Goal: Transaction & Acquisition: Obtain resource

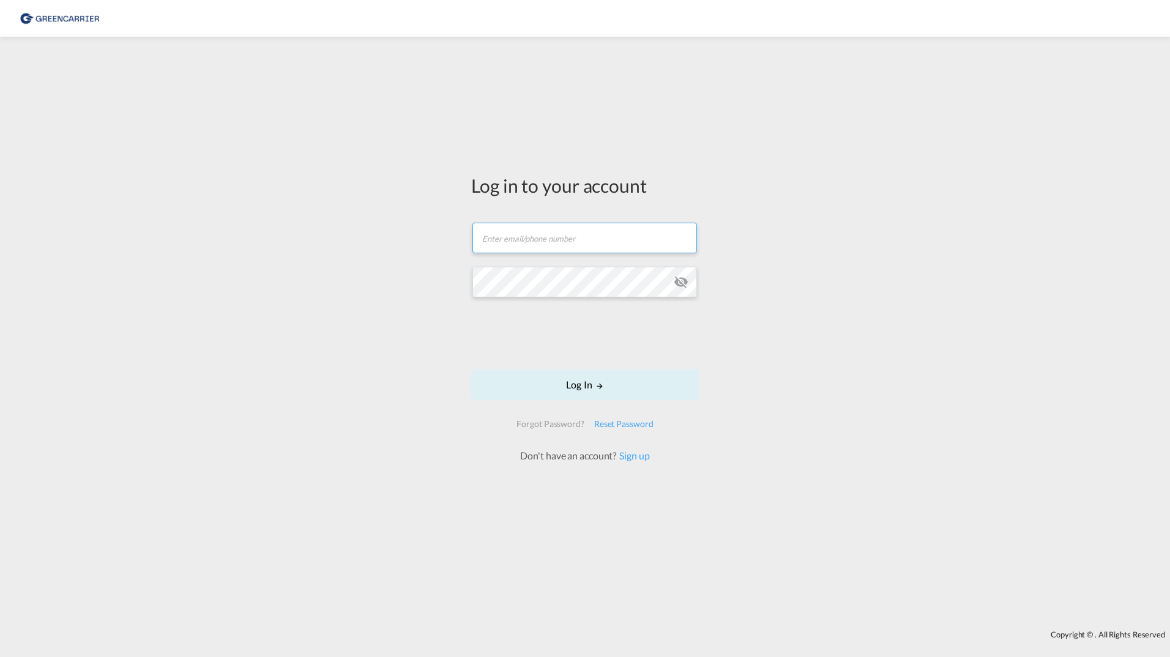
type input "[PERSON_NAME][EMAIL_ADDRESS][DOMAIN_NAME]"
click at [684, 281] on md-icon "icon-eye-off" at bounding box center [681, 282] width 15 height 15
click at [576, 395] on button "Log In" at bounding box center [585, 385] width 228 height 31
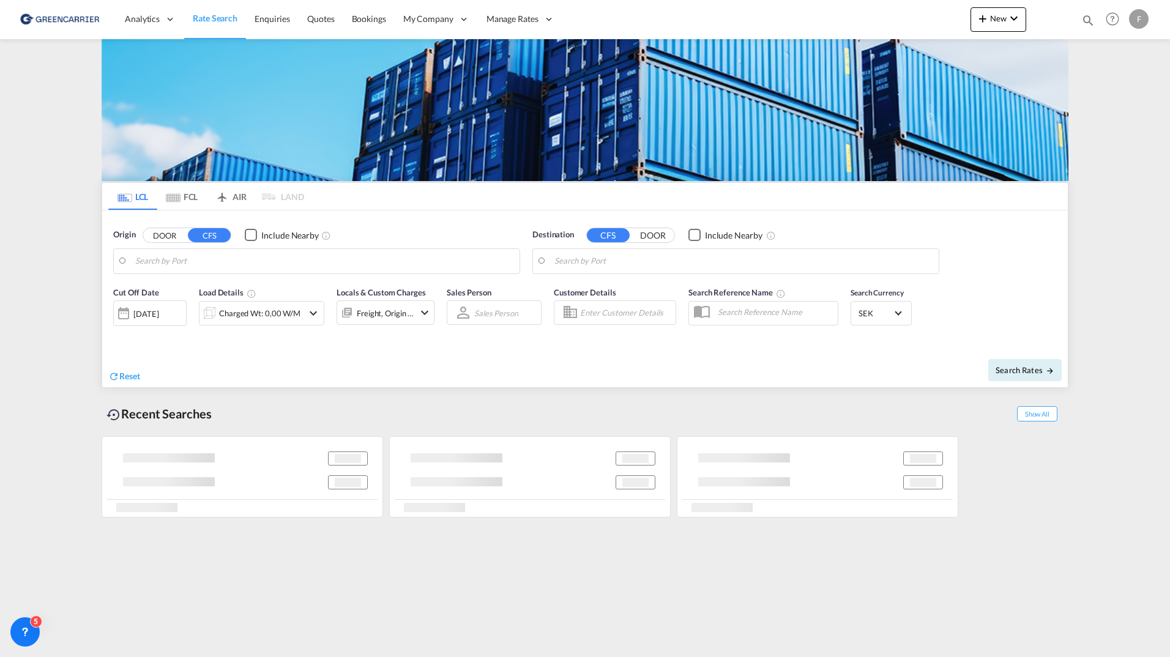
type input "[GEOGRAPHIC_DATA] ([GEOGRAPHIC_DATA]), [GEOGRAPHIC_DATA]"
type input "Santos, BRSSZ"
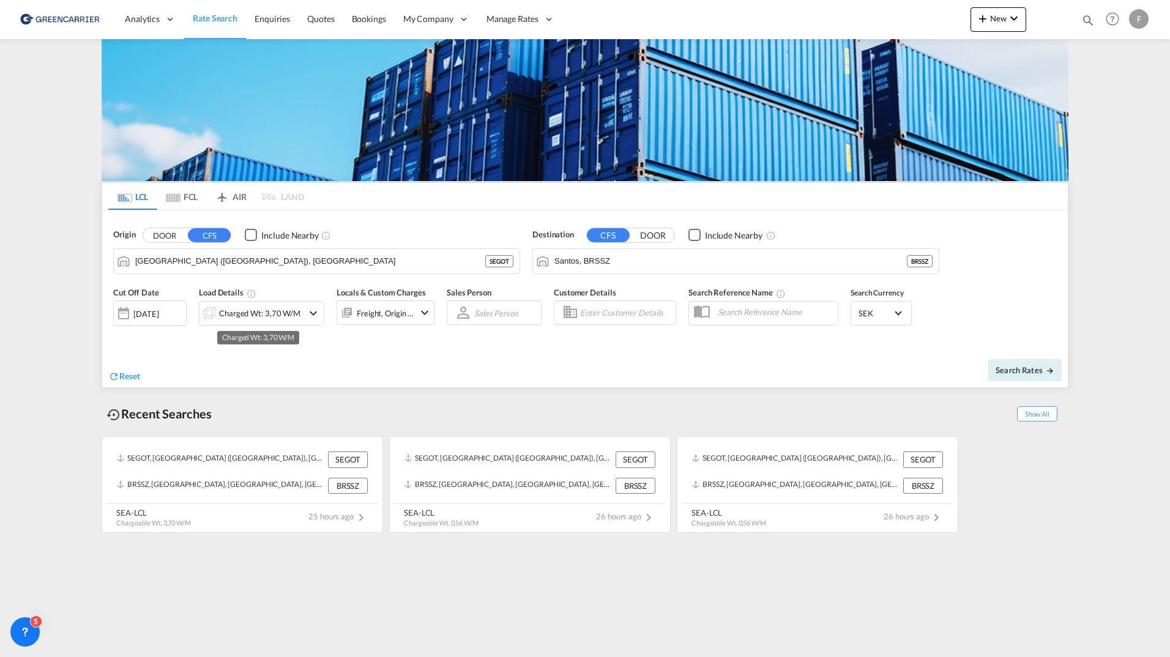
click at [256, 315] on div "Charged Wt: 3,70 W/M" at bounding box center [259, 313] width 81 height 17
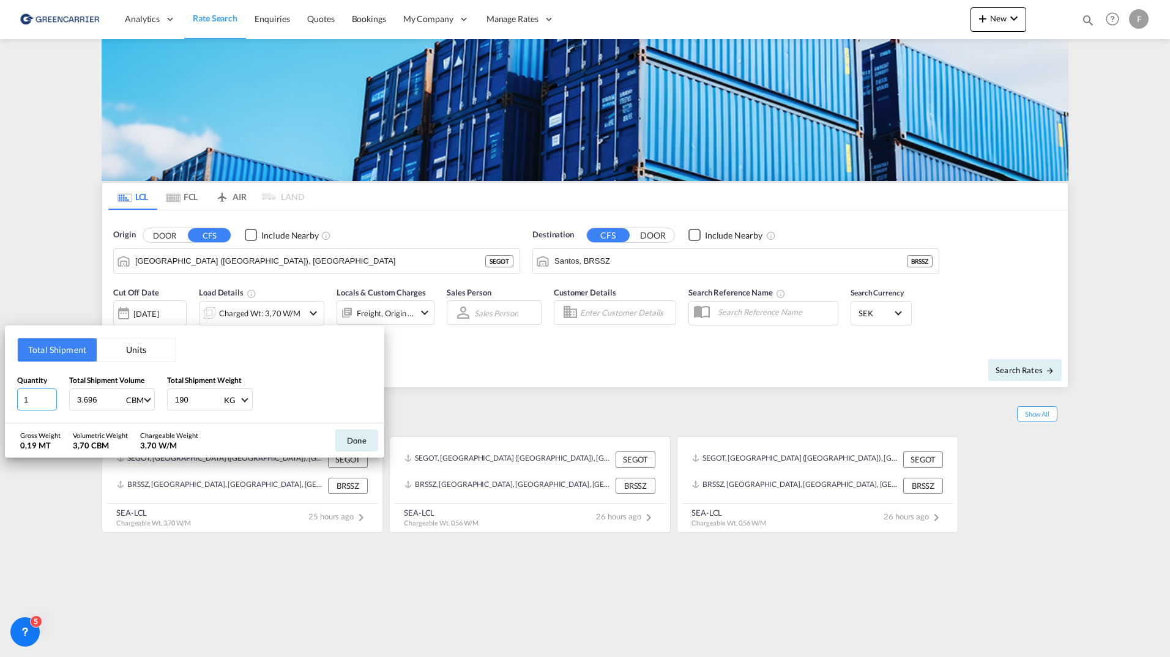
drag, startPoint x: 36, startPoint y: 398, endPoint x: -135, endPoint y: 383, distance: 171.4
click at [0, 383] on html "Analytics Reports Dashboard Rate Search Enquiries Quotes" at bounding box center [585, 328] width 1170 height 657
type input "6"
type input "7"
type input "7.921"
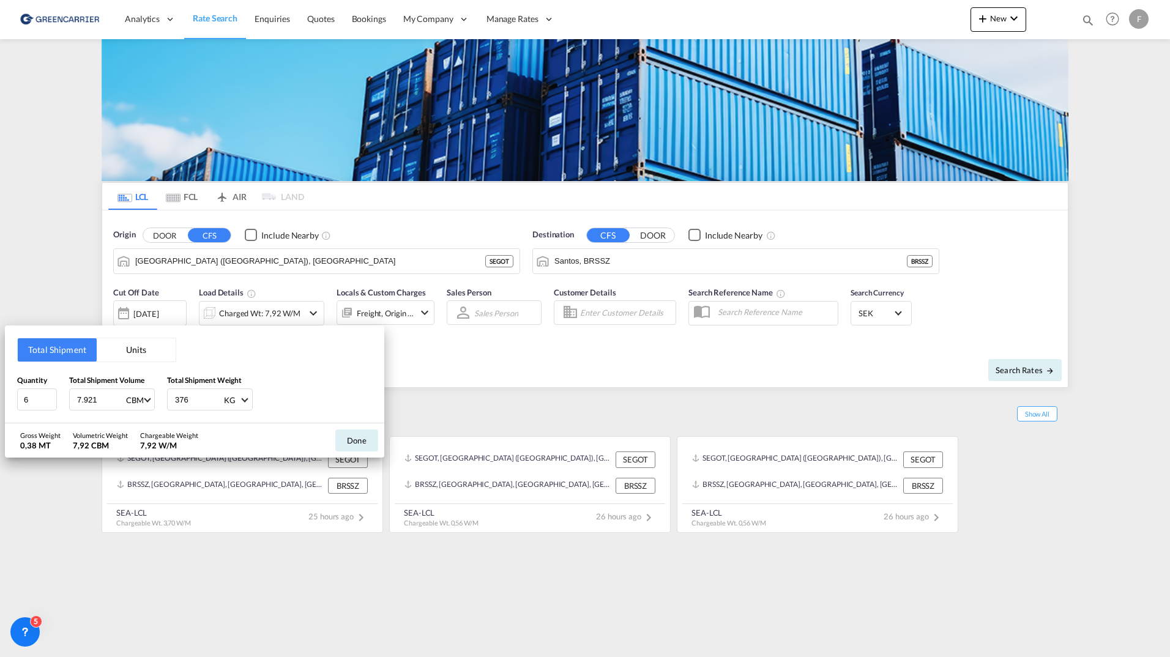
type input "376"
click at [353, 436] on button "Done" at bounding box center [356, 441] width 43 height 22
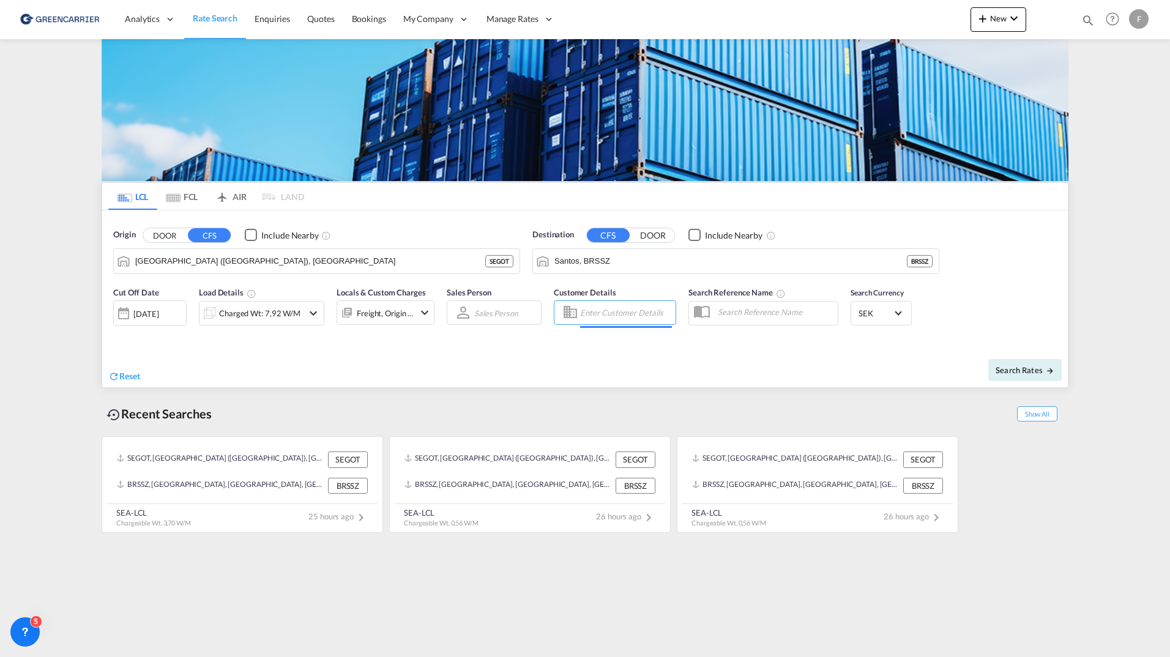
click at [611, 315] on input "Enter Customer Details" at bounding box center [626, 313] width 92 height 18
click at [621, 338] on div "2025221503 . shared@ craft .com | CRAFT MULTIMODAL LTDA | CRAMULSAO" at bounding box center [690, 348] width 233 height 40
type input "CRAFT MULTIMODAL LTDA, 2025221503 ., [EMAIL_ADDRESS][DOMAIN_NAME]"
click at [1020, 367] on span "Search Rates" at bounding box center [1025, 370] width 59 height 10
type input "SEGOT to BRSSZ / [DATE]"
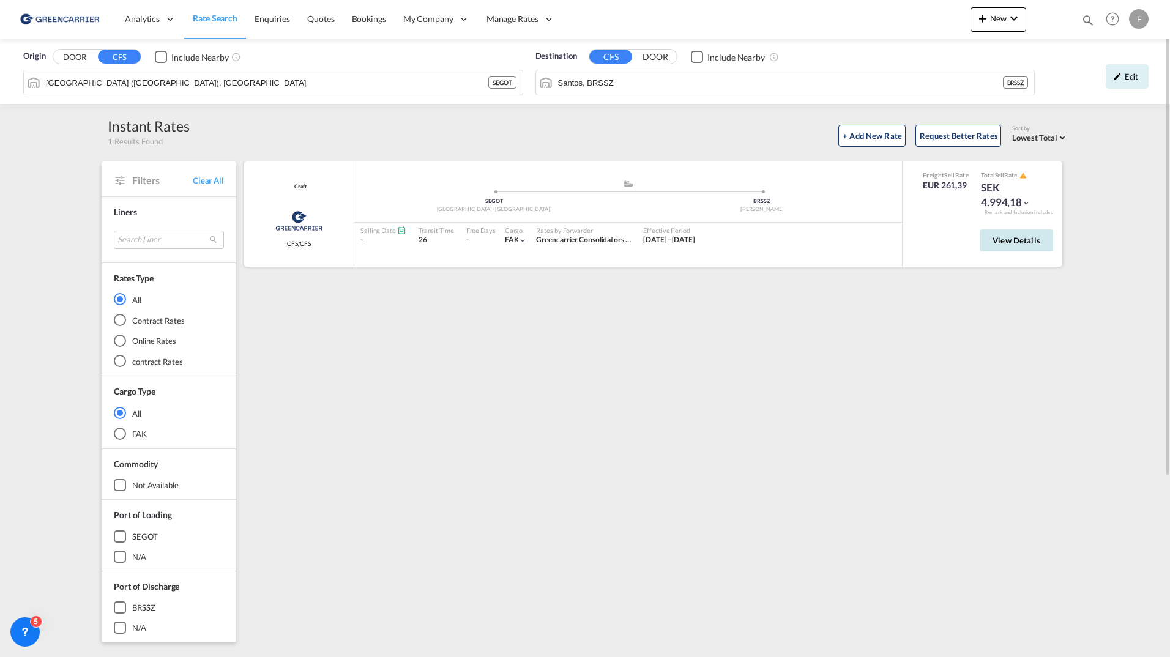
click at [1023, 244] on span "View Details" at bounding box center [1017, 241] width 48 height 10
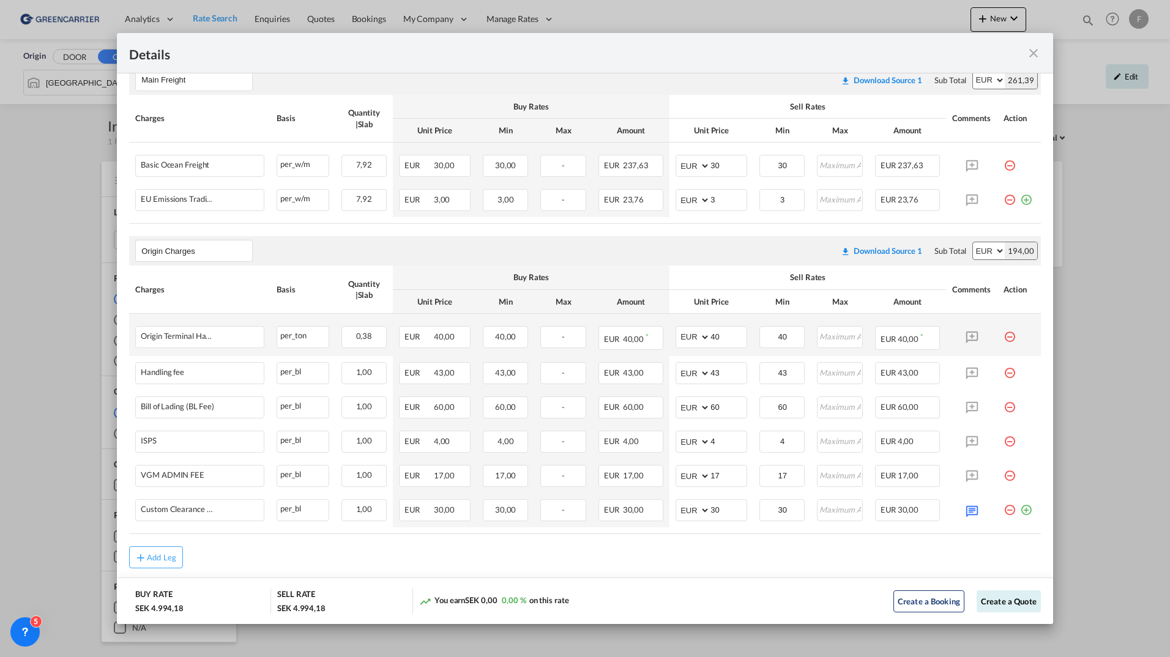
scroll to position [260, 0]
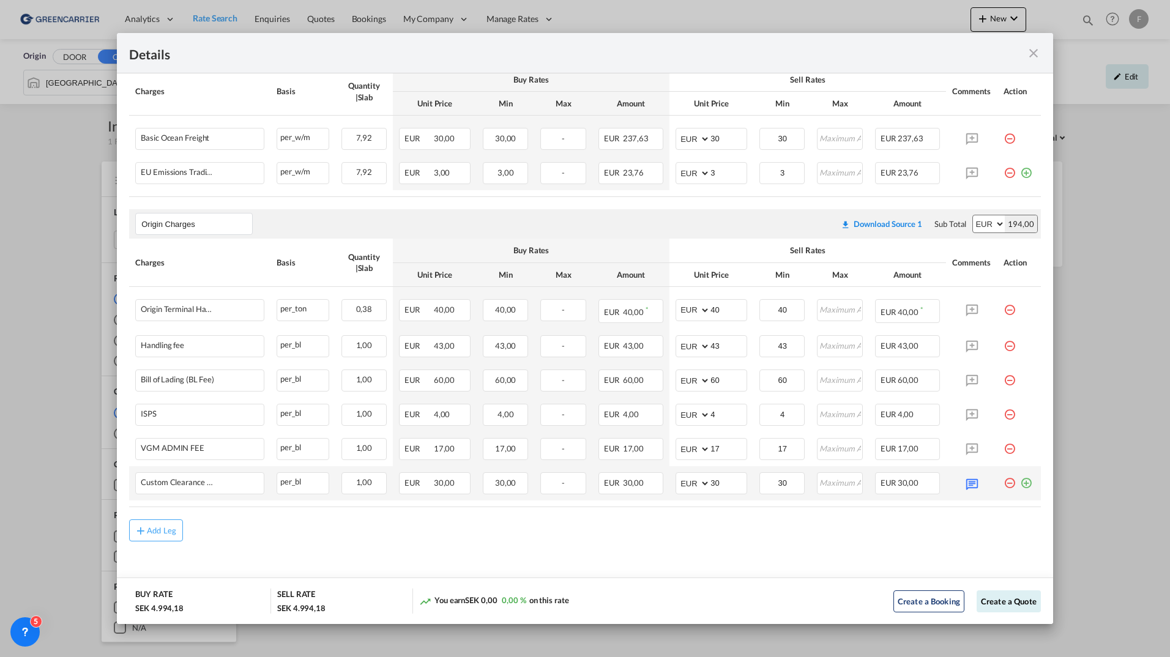
click at [1020, 484] on md-icon "icon-plus-circle-outline green-400-fg" at bounding box center [1026, 479] width 12 height 12
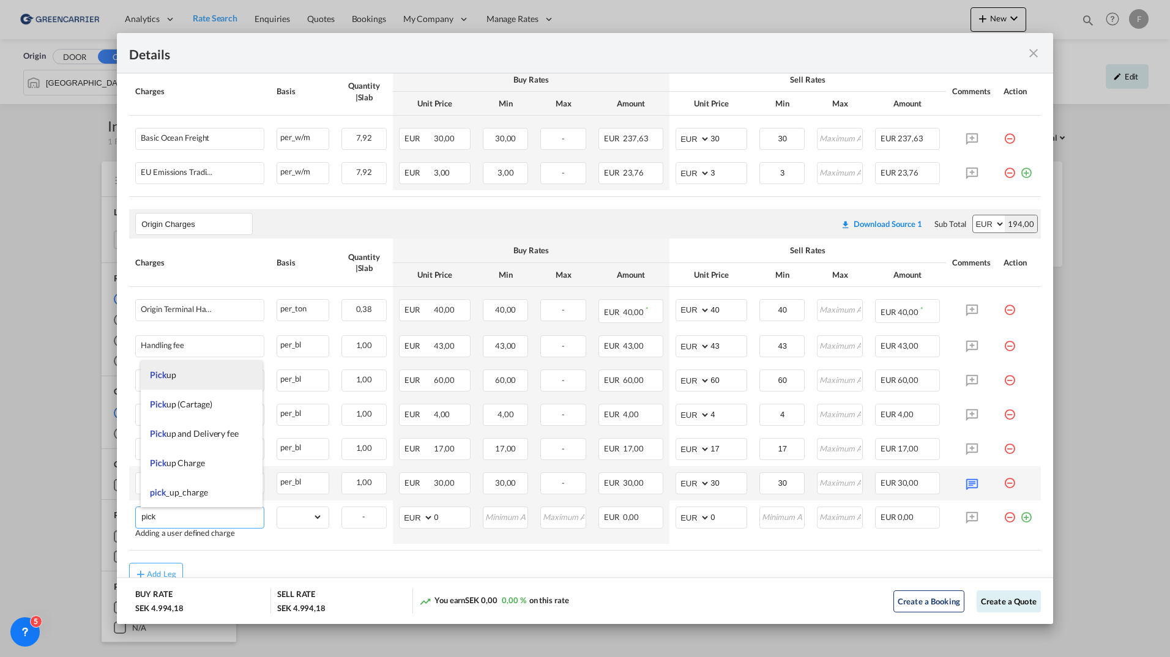
click at [175, 382] on li "Pick up" at bounding box center [202, 375] width 122 height 29
type input "Pick up"
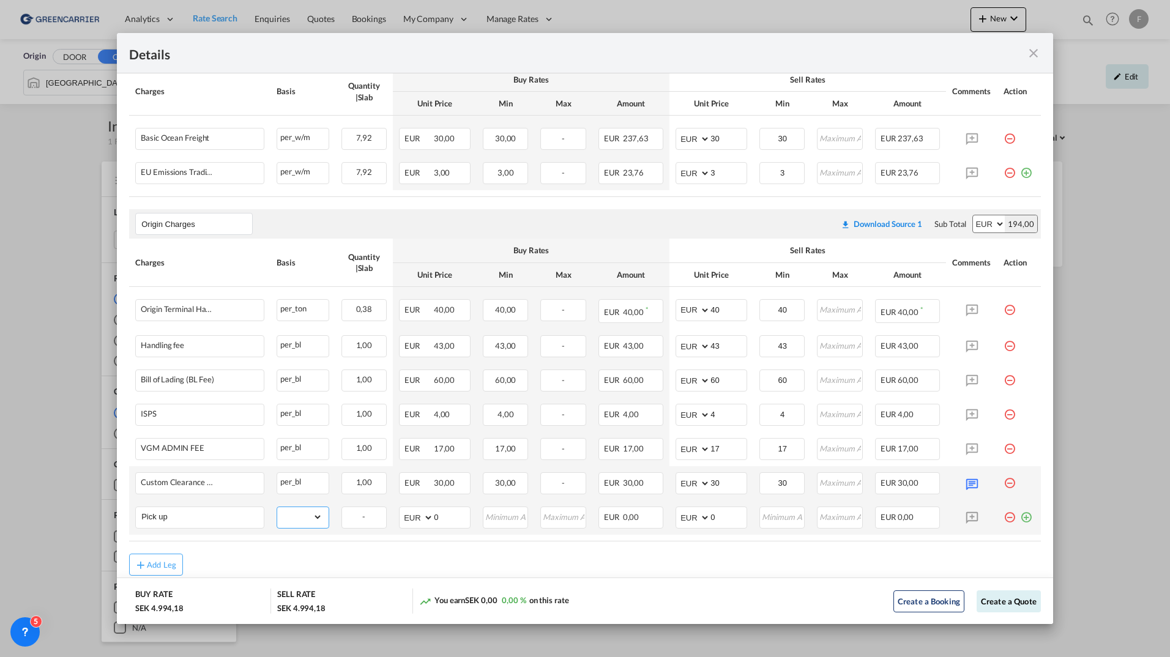
click at [297, 519] on select "gross_weight volumetric_weight per_shipment per_bl per_km per_hawb per_kg flat …" at bounding box center [299, 517] width 45 height 20
select select "per_shipment"
click at [277, 507] on select "gross_weight volumetric_weight per_shipment per_bl per_km per_hawb per_kg flat …" at bounding box center [299, 517] width 45 height 20
drag, startPoint x: 718, startPoint y: 516, endPoint x: 596, endPoint y: 512, distance: 122.5
click at [590, 510] on tr "Pick up Please Enter Already Exists gross_weight volumetric_weight per_shipment…" at bounding box center [585, 518] width 912 height 34
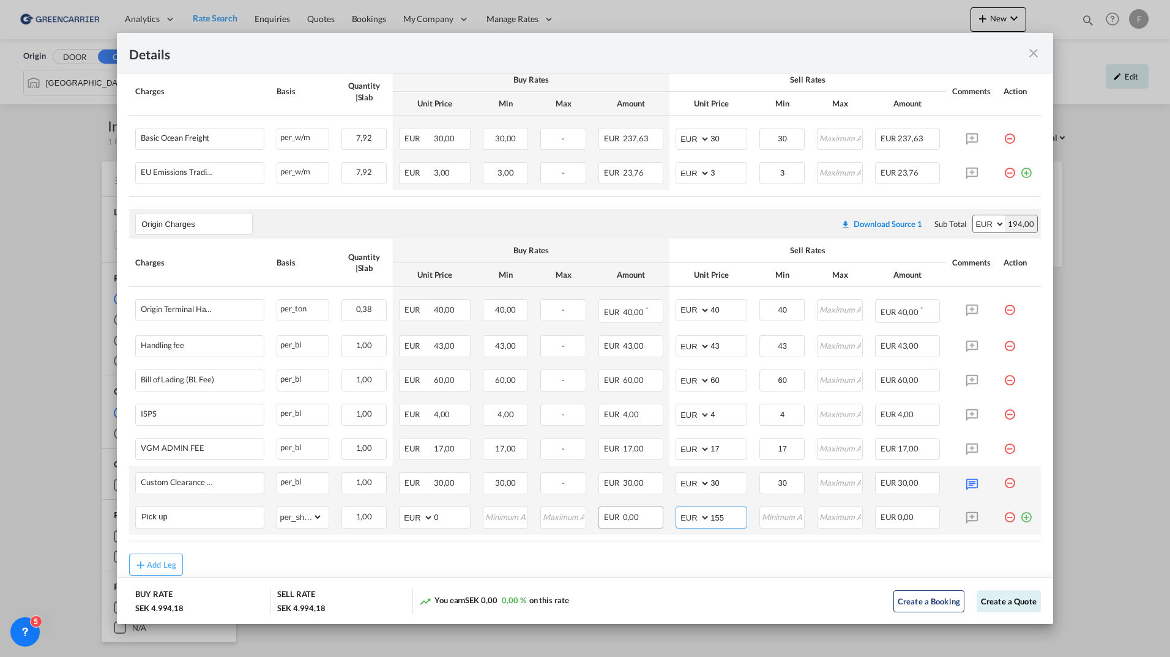
type input "155"
click at [994, 607] on button "Create a Quote" at bounding box center [1009, 602] width 64 height 22
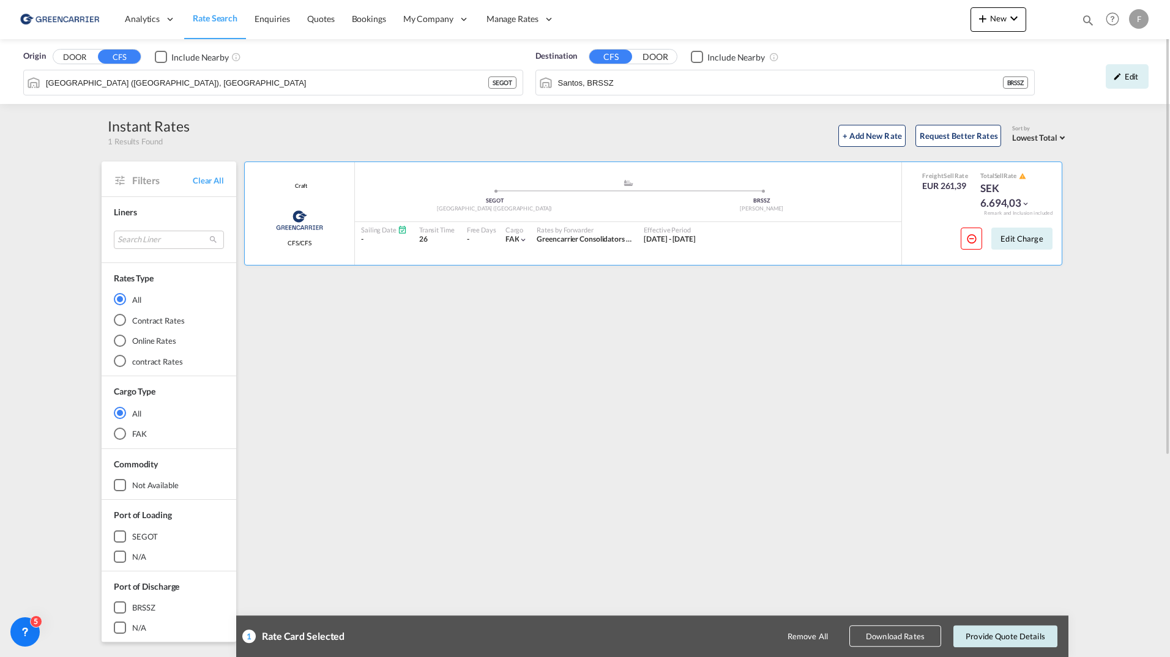
click at [1002, 639] on button "Provide Quote Details" at bounding box center [1006, 637] width 104 height 22
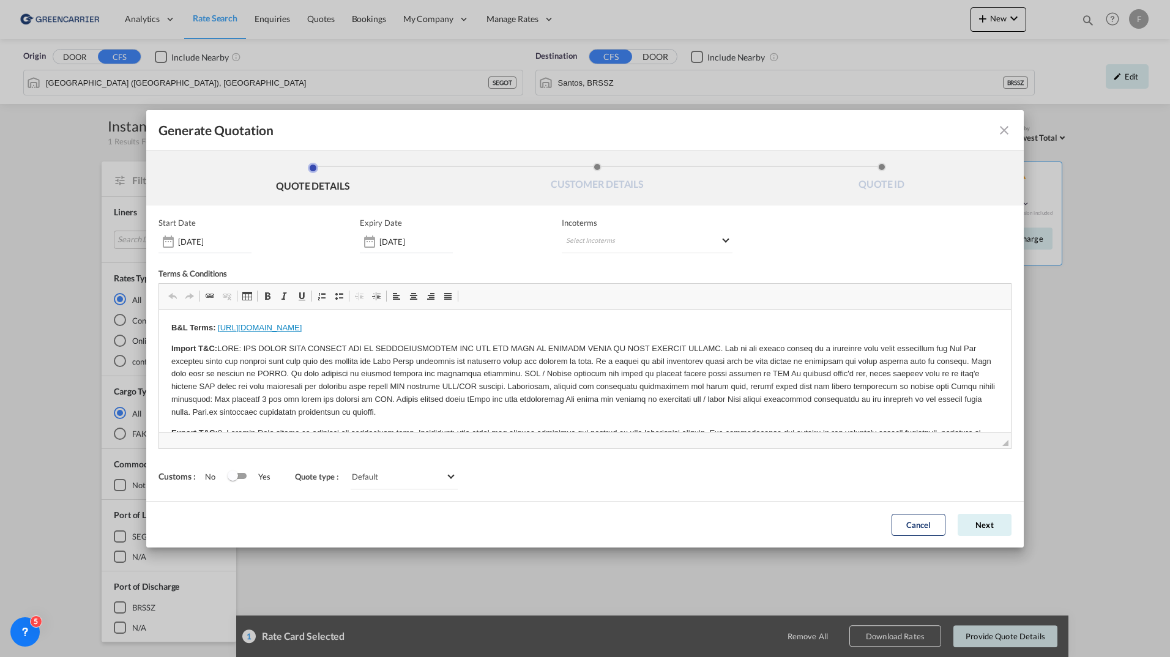
scroll to position [0, 0]
click at [596, 237] on md-select "Select Incoterms DAP - import Delivered at Place CIP - import Carriage and Insu…" at bounding box center [647, 242] width 171 height 22
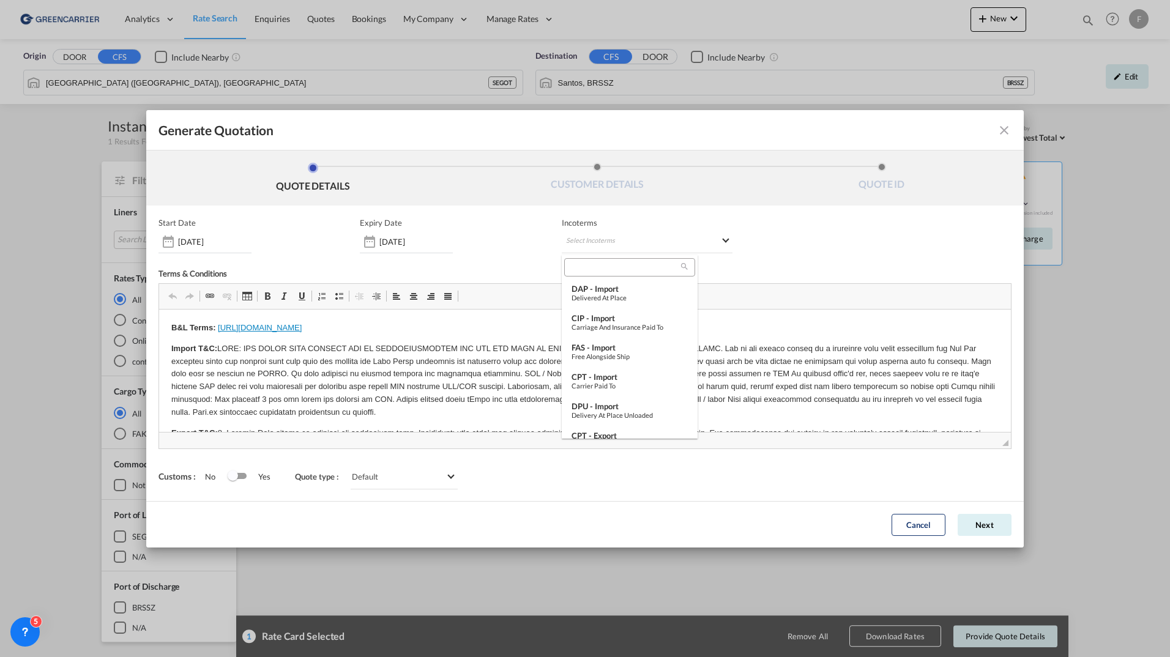
click at [596, 265] on input "search" at bounding box center [624, 267] width 113 height 11
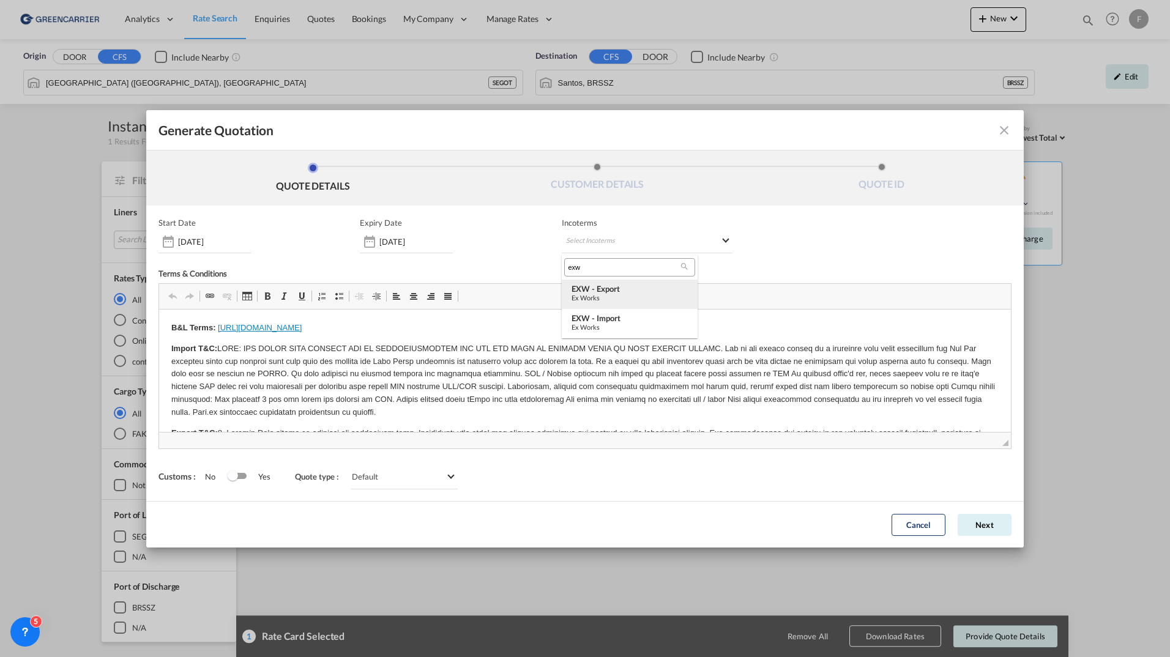
type input "exw"
click at [595, 293] on div "EXW - export" at bounding box center [630, 289] width 116 height 10
drag, startPoint x: 993, startPoint y: 530, endPoint x: 925, endPoint y: 485, distance: 81.7
click at [924, 484] on div "Customs : No Yes Quote type : Default All in Leg Totals Default" at bounding box center [585, 477] width 853 height 24
click at [977, 520] on button "Next" at bounding box center [985, 525] width 54 height 22
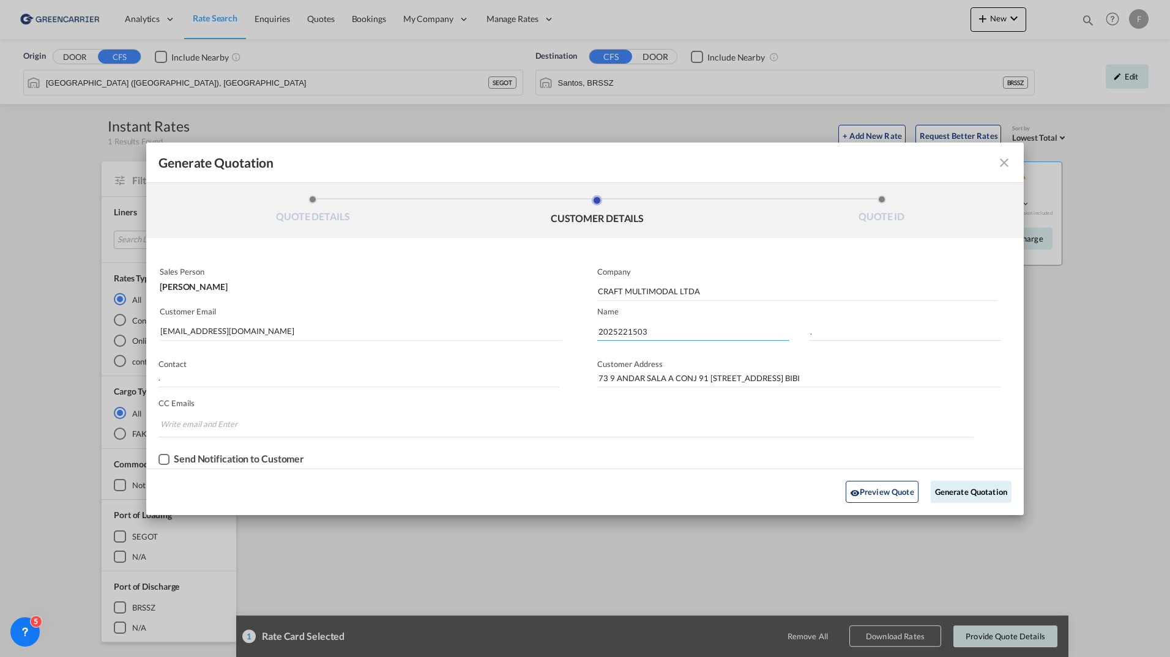
click at [624, 329] on input "2025221503" at bounding box center [693, 332] width 192 height 18
paste input "926"
type input "2025221926"
click at [972, 491] on button "Generate Quotation" at bounding box center [971, 492] width 81 height 22
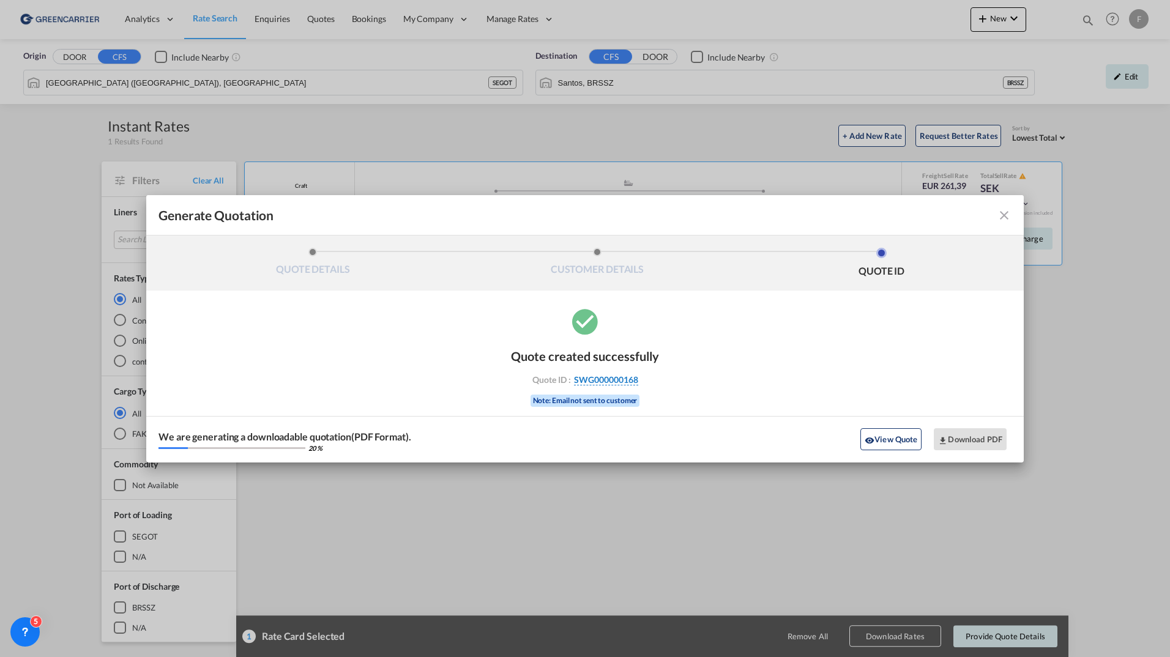
drag, startPoint x: 677, startPoint y: 381, endPoint x: 637, endPoint y: 379, distance: 39.8
click at [637, 379] on div "Quote created successfully Quote ID : SWG000000168 Note: Email not sent to cust…" at bounding box center [585, 384] width 878 height 157
copy div "SWG000000168"
drag, startPoint x: 687, startPoint y: 364, endPoint x: 680, endPoint y: 372, distance: 10.8
click at [687, 364] on div "Quote created successfully Quote ID : SWG000000168 Note: Email not sent to cust…" at bounding box center [585, 384] width 878 height 157
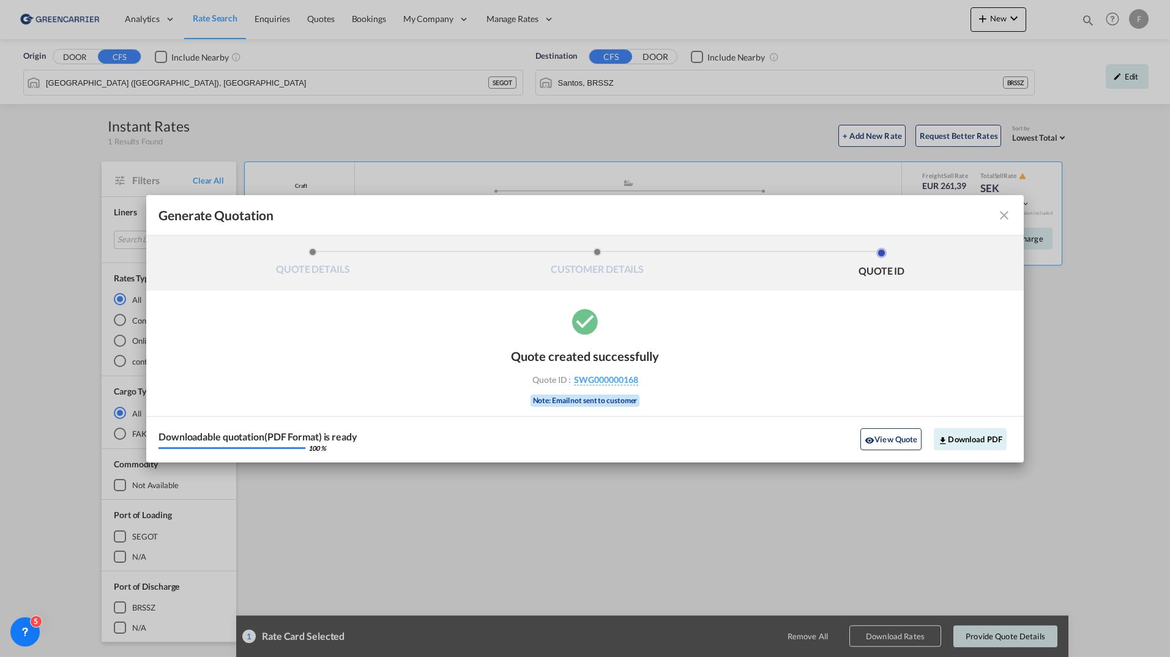
click at [640, 379] on div "Quote created successfully Quote ID : SWG000000168 Note: Email not sent to cust…" at bounding box center [585, 377] width 148 height 80
click at [651, 380] on div "Quote ID : SWG000000168" at bounding box center [585, 380] width 142 height 11
click at [638, 378] on div "Quote ID : SWG000000168" at bounding box center [585, 380] width 142 height 11
copy div "SWG000000168"
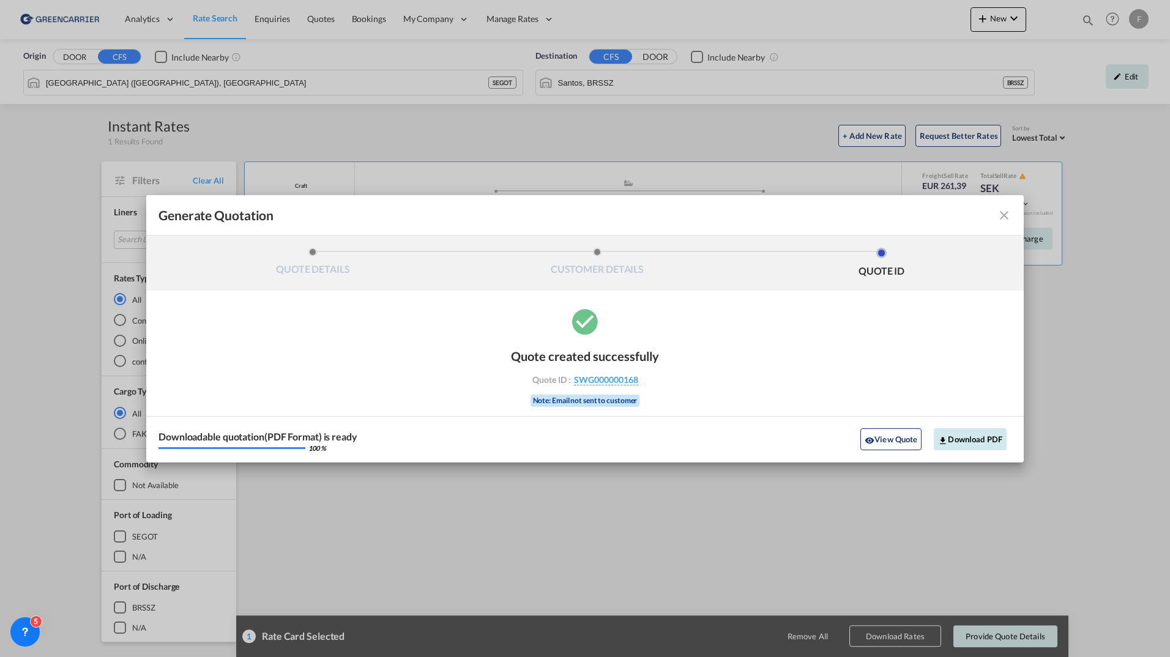
click at [963, 441] on button "Download PDF" at bounding box center [970, 439] width 73 height 22
click at [1007, 219] on md-icon "icon-close fg-AAA8AD cursor m-0" at bounding box center [1004, 215] width 15 height 15
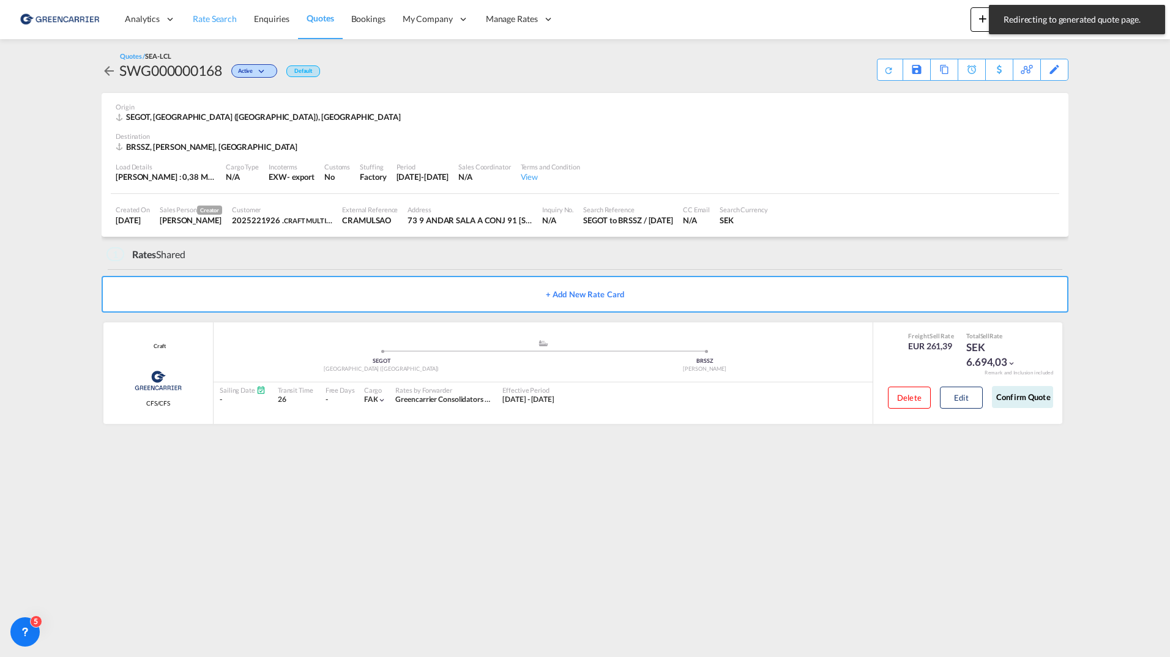
click at [204, 17] on span "Rate Search" at bounding box center [215, 18] width 44 height 10
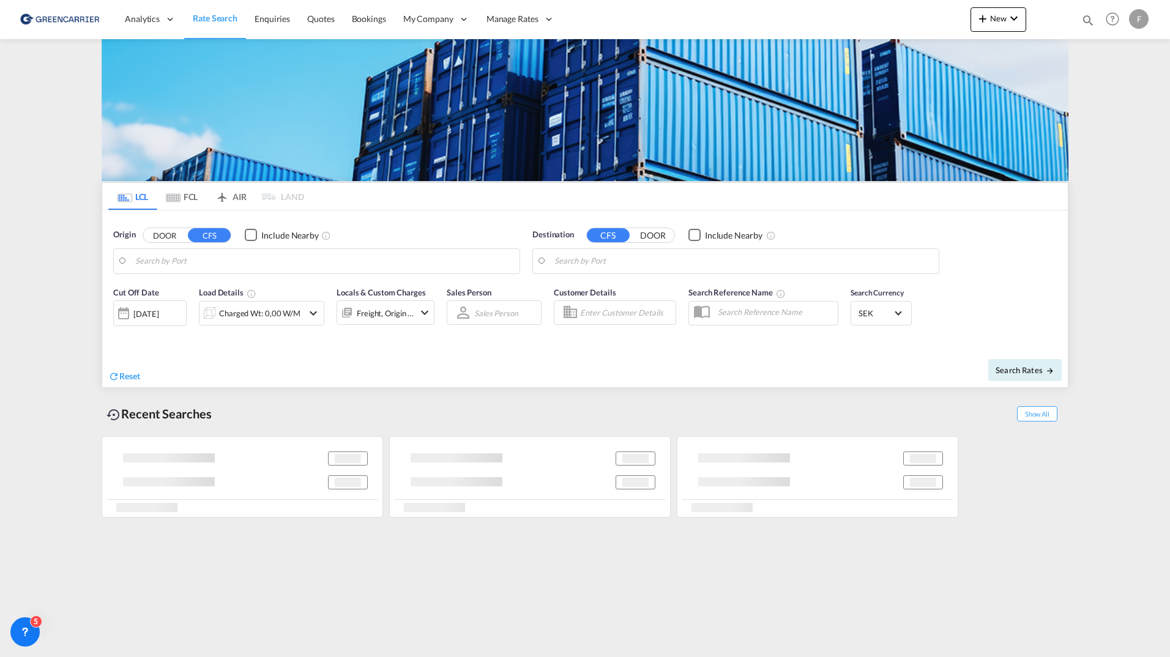
type input "[GEOGRAPHIC_DATA] ([GEOGRAPHIC_DATA]), [GEOGRAPHIC_DATA]"
type input "Santos, BRSSZ"
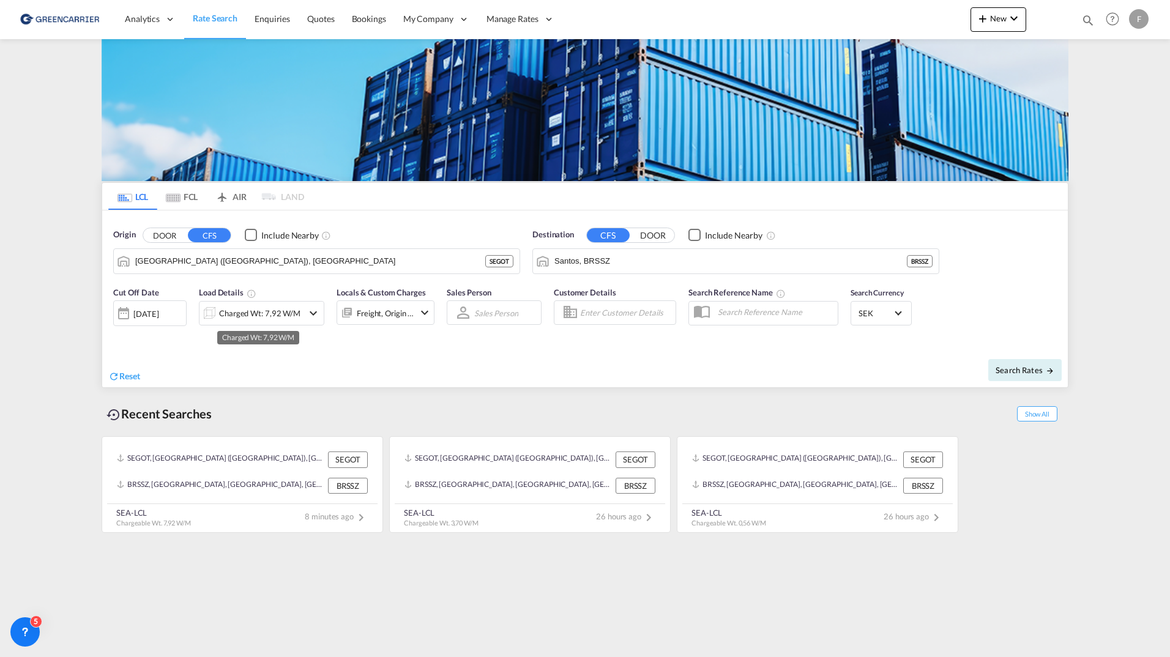
click at [267, 318] on div "Charged Wt: 7,92 W/M" at bounding box center [259, 313] width 81 height 17
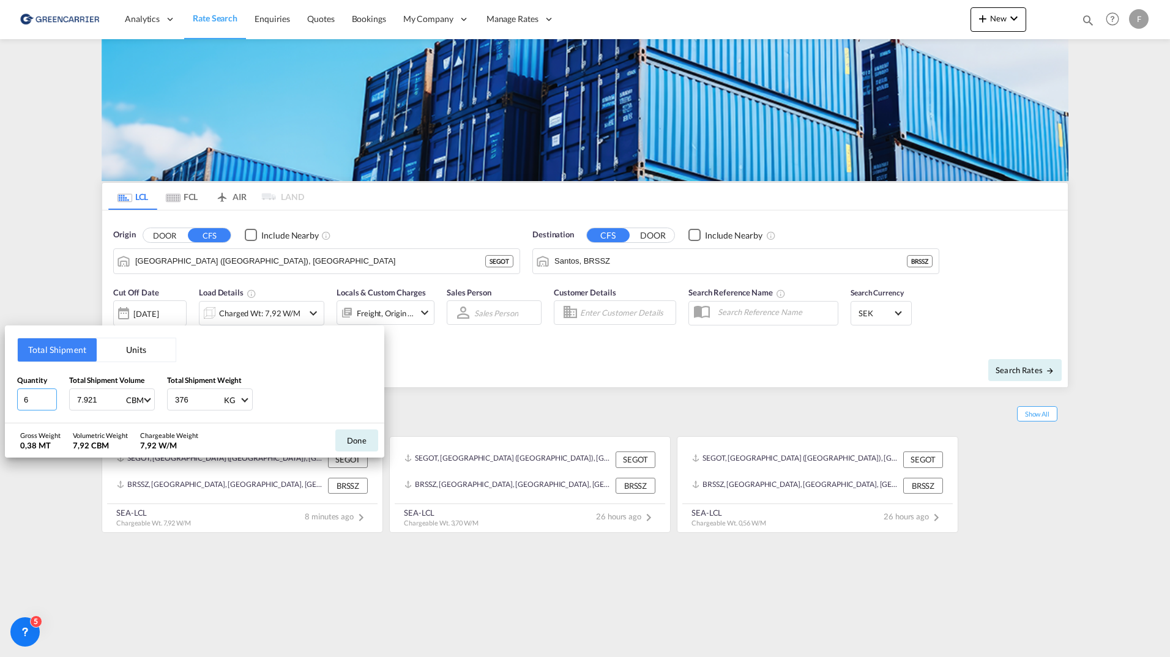
drag, startPoint x: 38, startPoint y: 403, endPoint x: -103, endPoint y: 391, distance: 141.9
click at [0, 391] on html "Analytics Reports Dashboard Rate Search Enquiries Quotes" at bounding box center [585, 328] width 1170 height 657
type input "1"
type input "0"
type input "0.557"
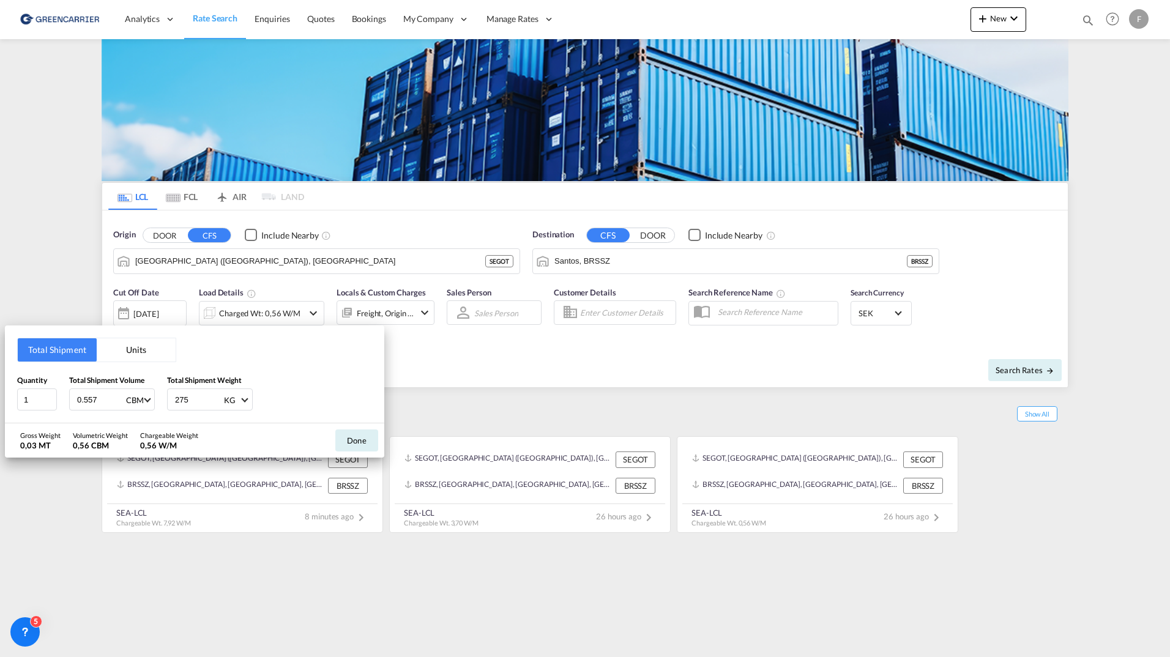
type input "275"
click at [362, 444] on button "Done" at bounding box center [356, 441] width 43 height 22
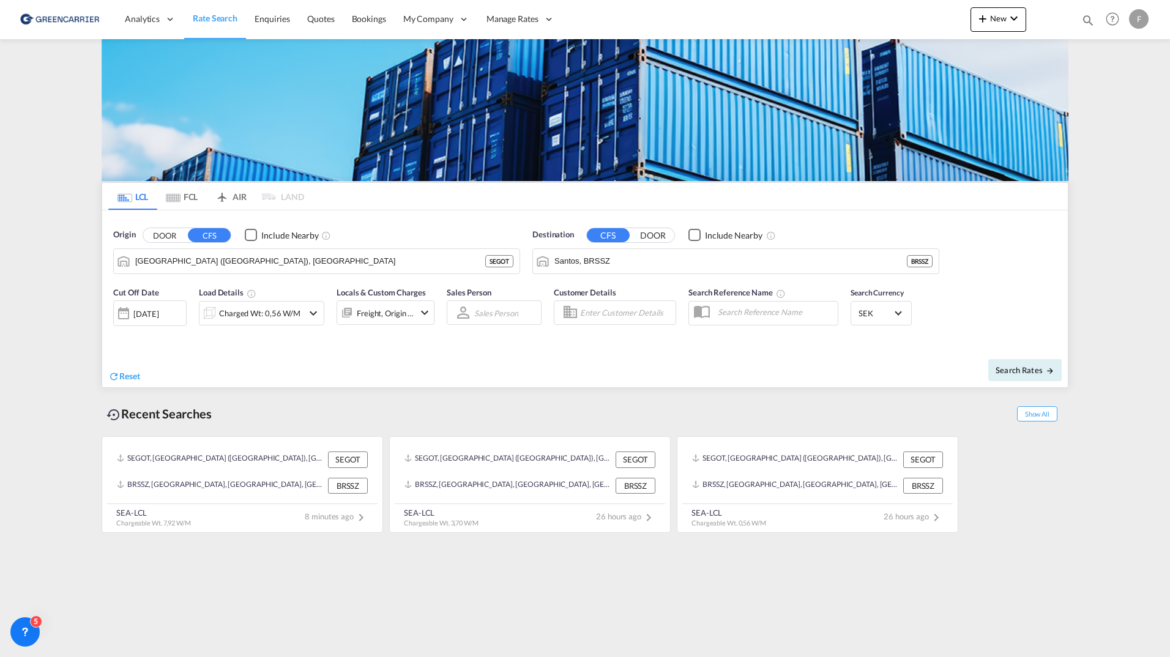
click at [632, 307] on input "Enter Customer Details" at bounding box center [626, 313] width 92 height 18
click at [612, 342] on div "2025221926 . shared@ craft .com | CRAFT MULTIMODAL LTDA | CRAMULSAO" at bounding box center [690, 348] width 233 height 40
type input "CRAFT MULTIMODAL LTDA, 2025221926 ., [EMAIL_ADDRESS][DOMAIN_NAME]"
click at [1025, 370] on span "Search Rates" at bounding box center [1025, 370] width 59 height 10
type input "SEGOT to BRSSZ / [DATE]"
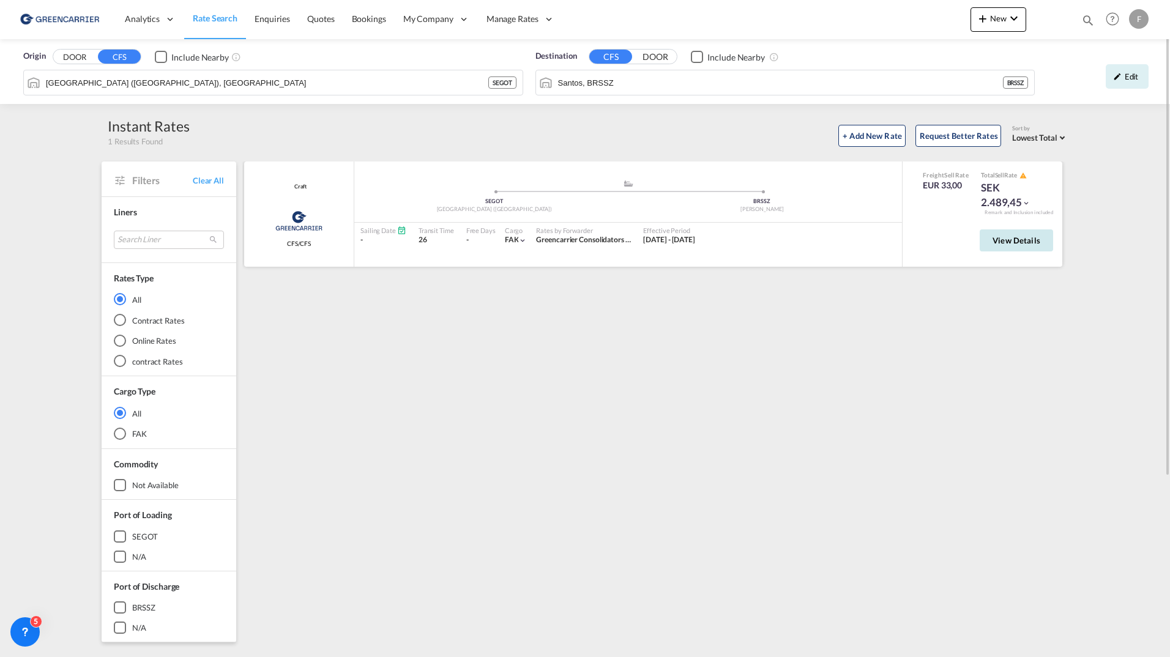
click at [1012, 238] on span "View Details" at bounding box center [1017, 241] width 48 height 10
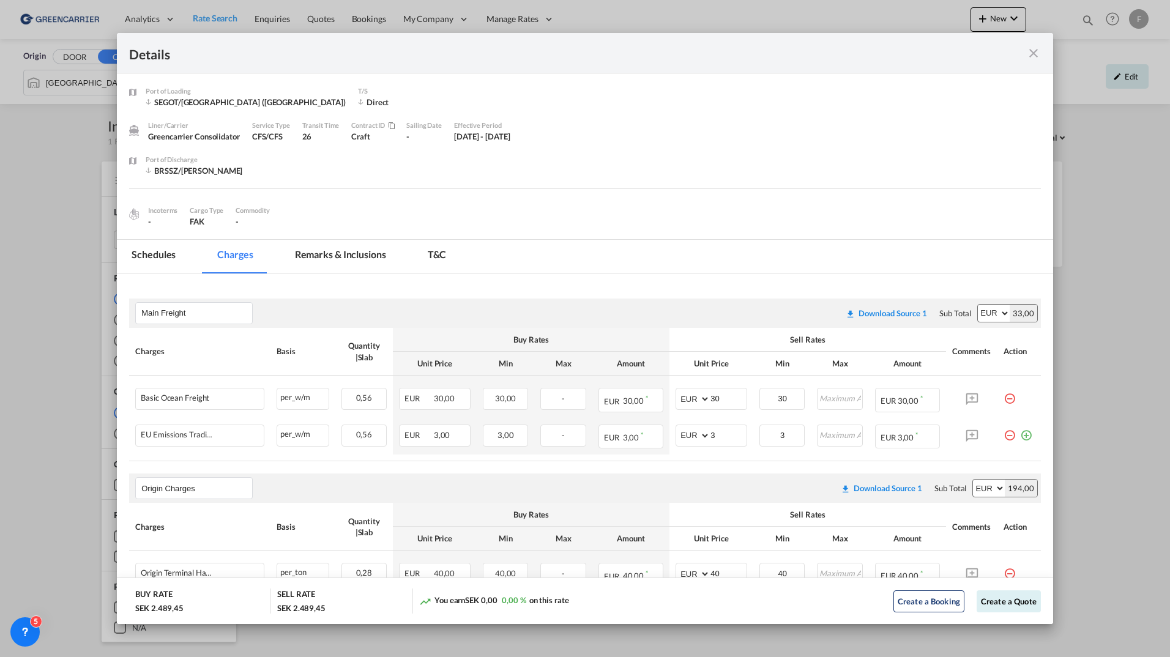
scroll to position [264, 0]
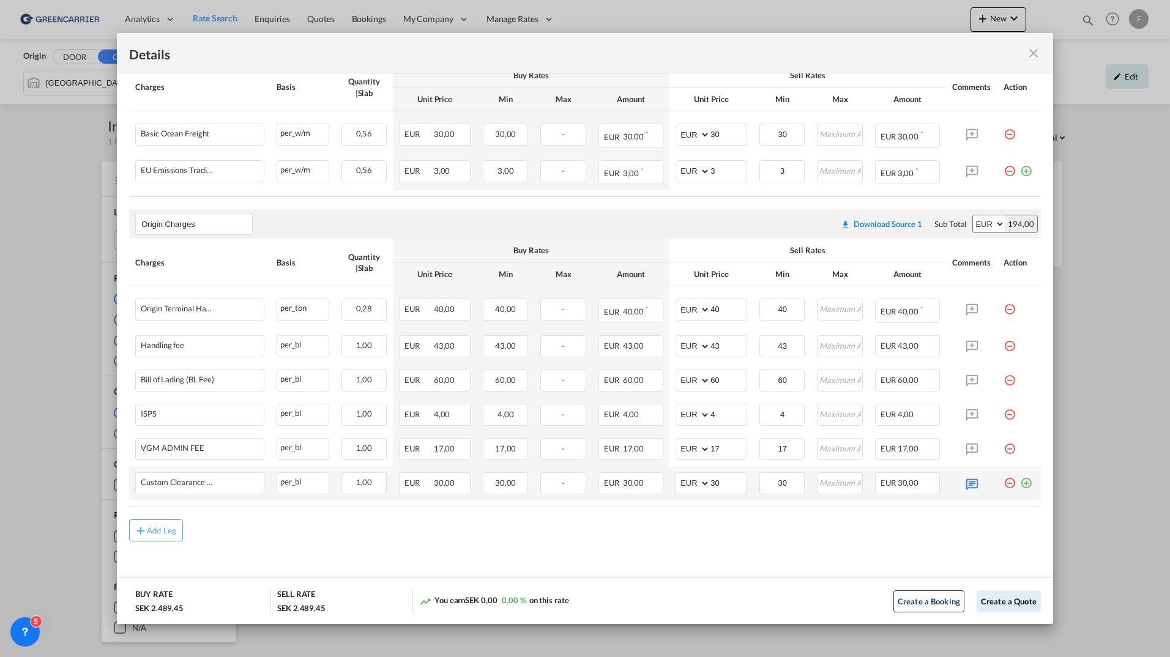
click at [1020, 481] on md-icon "icon-plus-circle-outline green-400-fg" at bounding box center [1026, 479] width 12 height 12
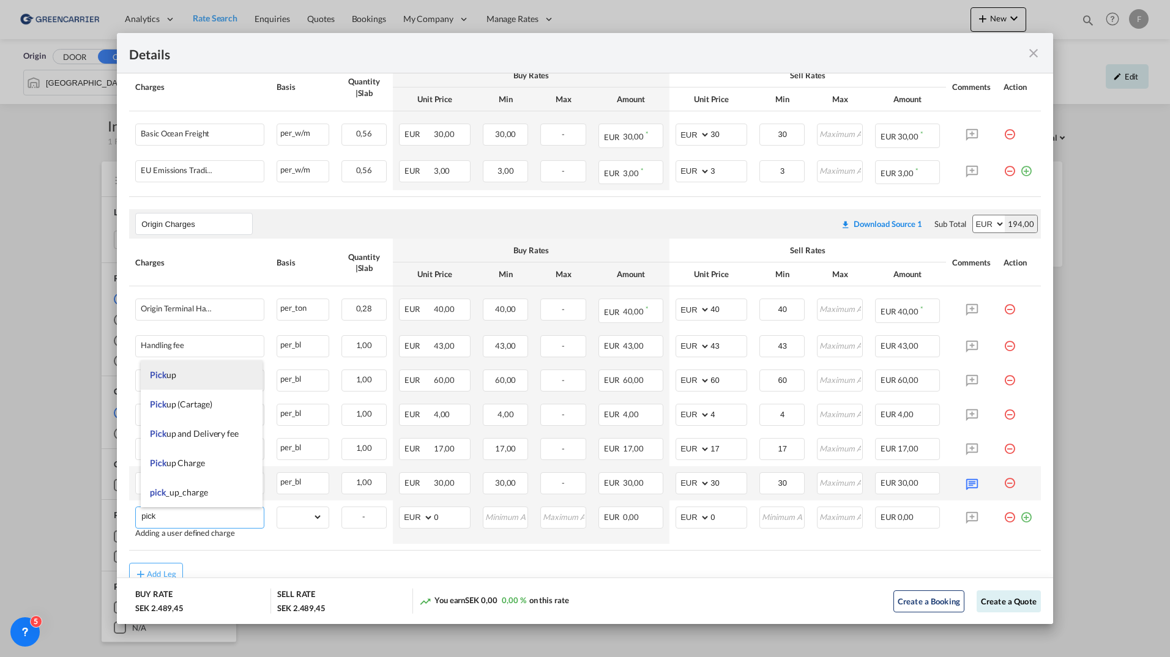
click at [186, 384] on li "Pick up" at bounding box center [202, 375] width 122 height 29
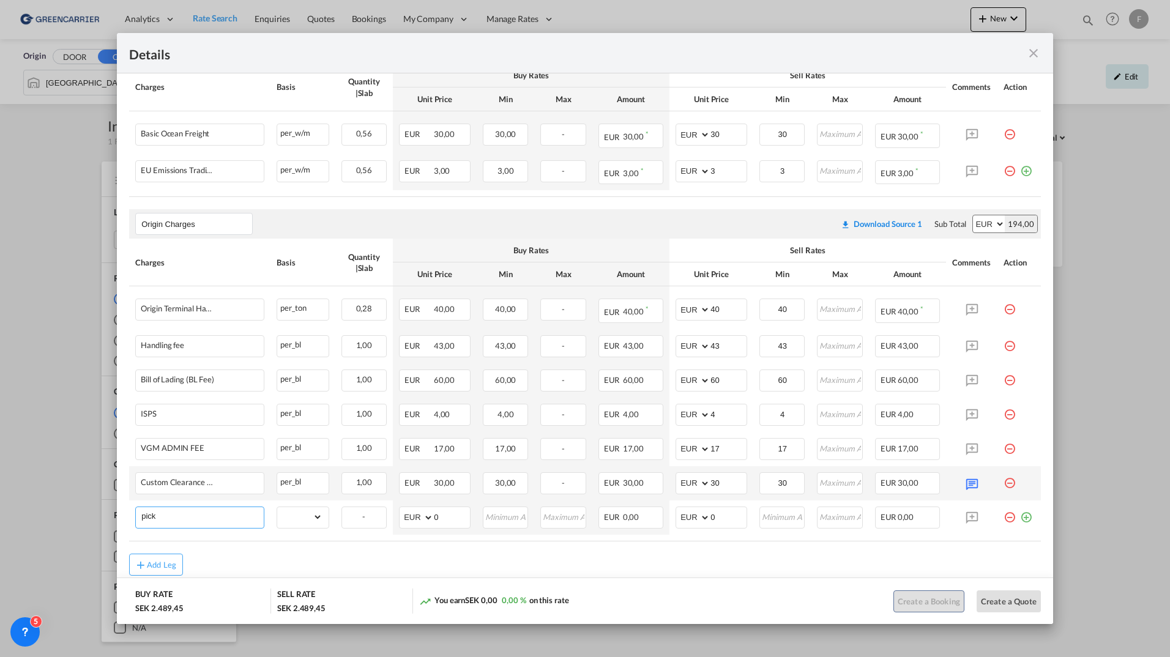
type input "Pick up"
click at [292, 517] on select "gross_weight volumetric_weight per_shipment per_bl per_km per_hawb per_kg flat …" at bounding box center [299, 517] width 45 height 20
select select "per_shipment"
click at [277, 507] on select "gross_weight volumetric_weight per_shipment per_bl per_km per_hawb per_kg flat …" at bounding box center [299, 517] width 45 height 20
drag, startPoint x: 714, startPoint y: 518, endPoint x: 458, endPoint y: 507, distance: 255.4
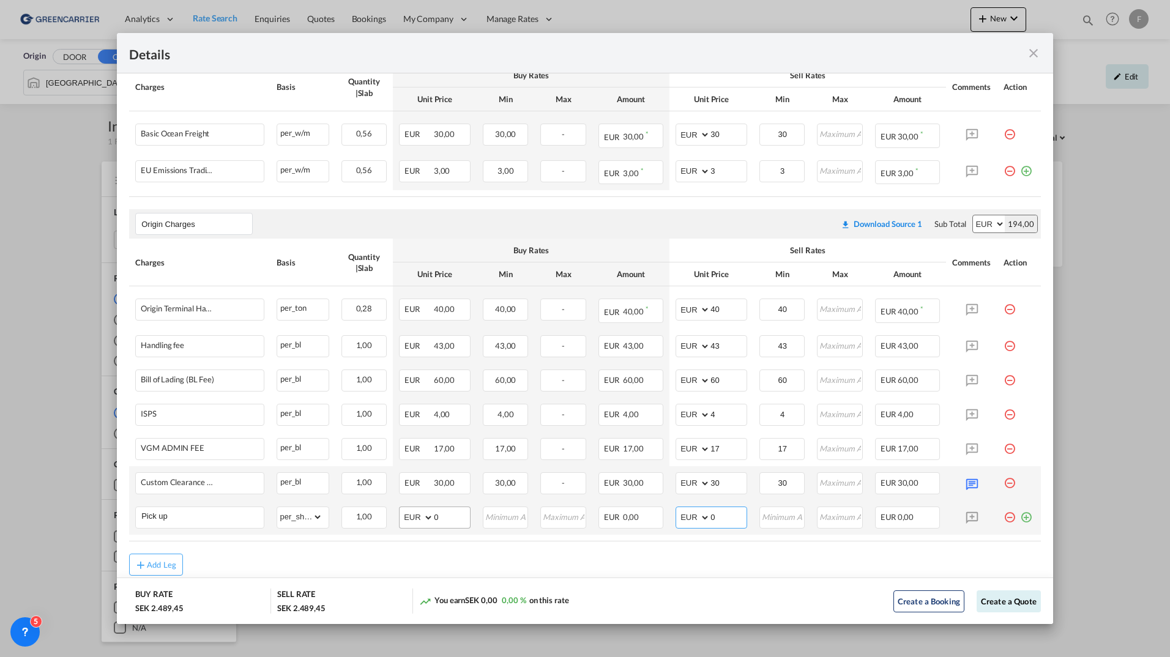
click at [458, 507] on tr "Pick up Please Enter Already Exists gross_weight volumetric_weight per_shipment…" at bounding box center [585, 518] width 912 height 34
type input "95"
click at [1001, 601] on button "Create a Quote" at bounding box center [1009, 602] width 64 height 22
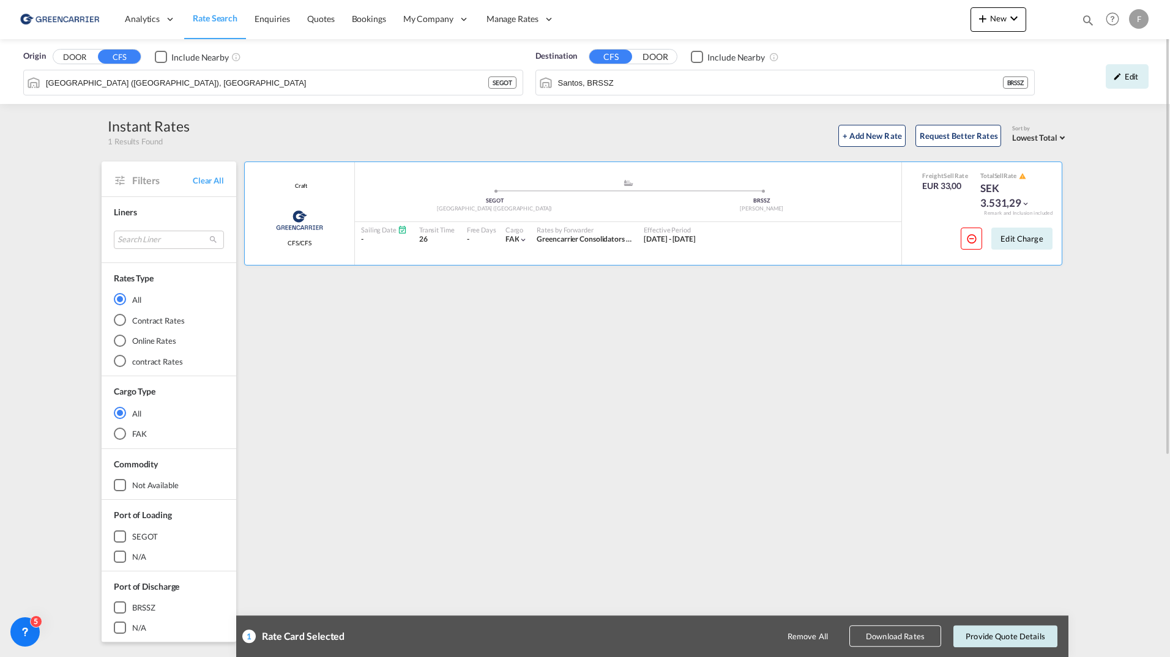
click at [1012, 633] on button "Provide Quote Details" at bounding box center [1006, 637] width 104 height 22
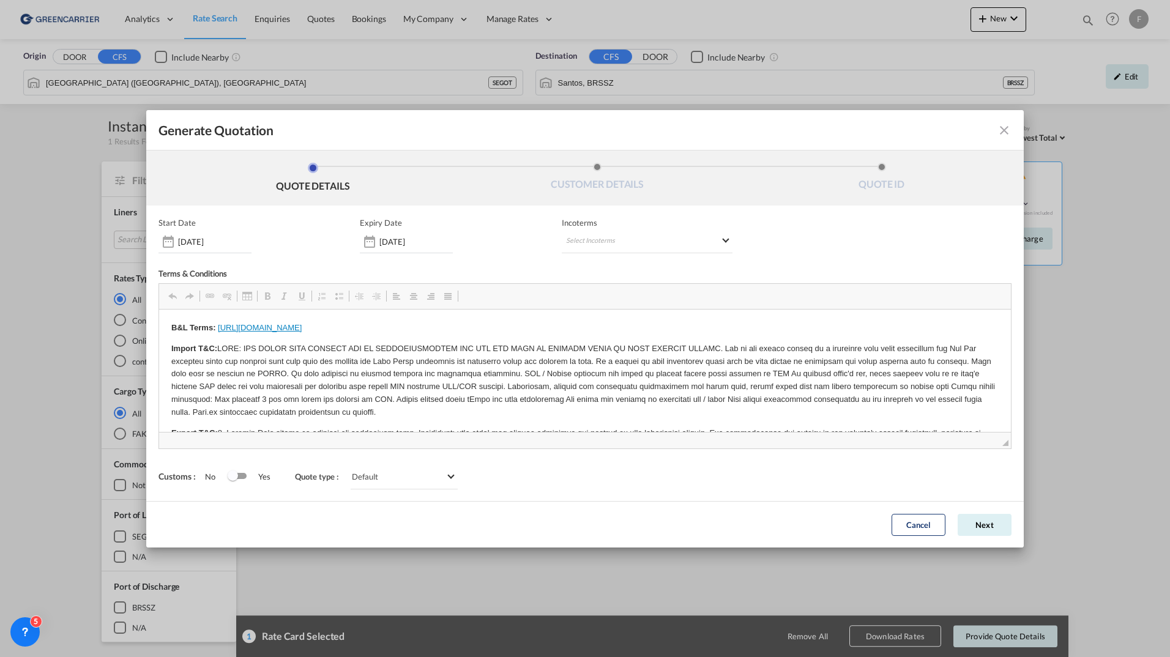
scroll to position [0, 0]
click at [583, 241] on md-select "Select Incoterms DAP - import Delivered at Place CIP - import Carriage and Insu…" at bounding box center [647, 242] width 171 height 22
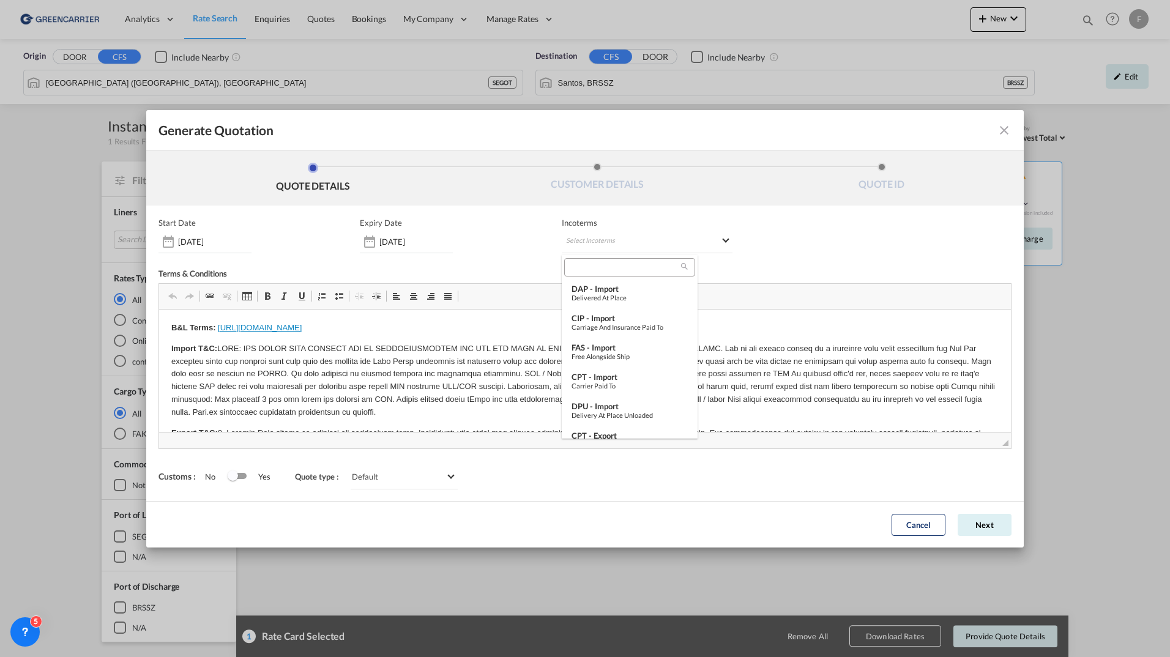
click at [597, 267] on input "search" at bounding box center [624, 267] width 113 height 11
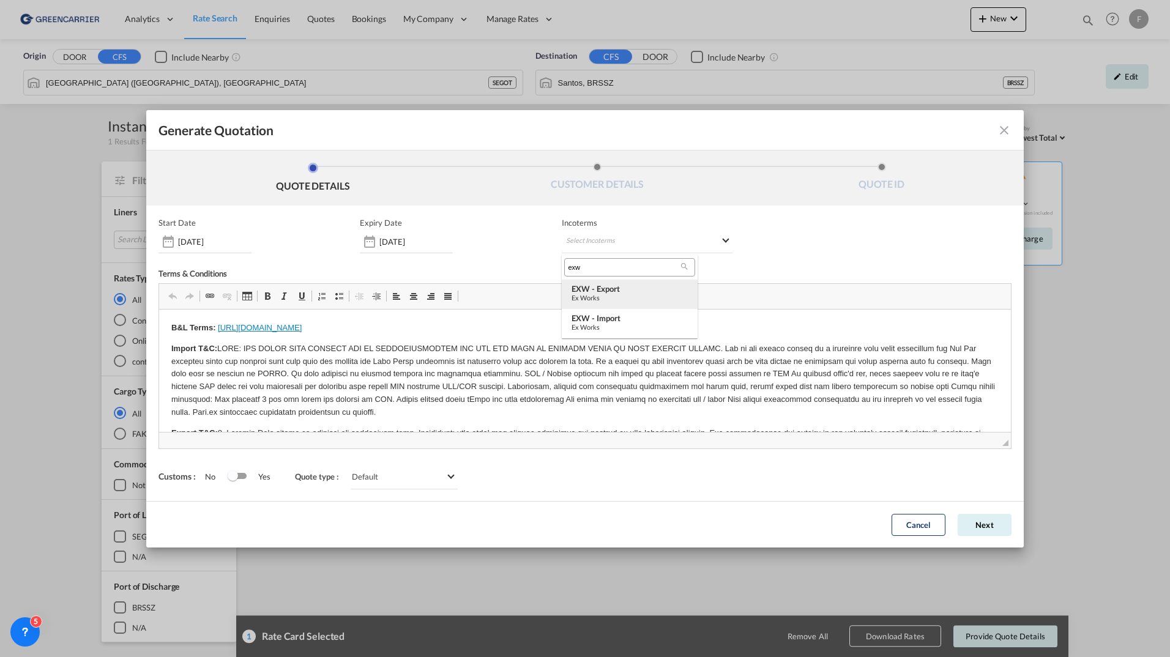
type input "exw"
click at [603, 293] on div "EXW - export" at bounding box center [630, 289] width 116 height 10
click at [988, 525] on button "Next" at bounding box center [985, 525] width 54 height 22
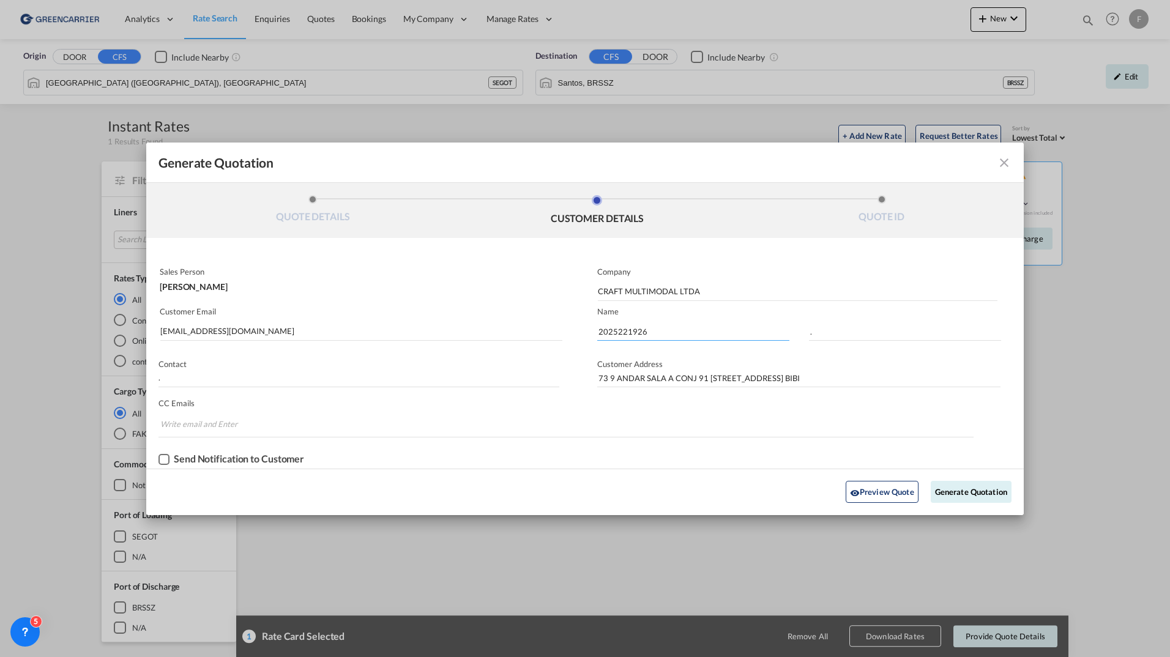
click at [616, 329] on input "2025221926" at bounding box center [693, 332] width 192 height 18
paste input "2191"
type input "2025222191"
click at [949, 495] on button "Generate Quotation" at bounding box center [971, 492] width 81 height 22
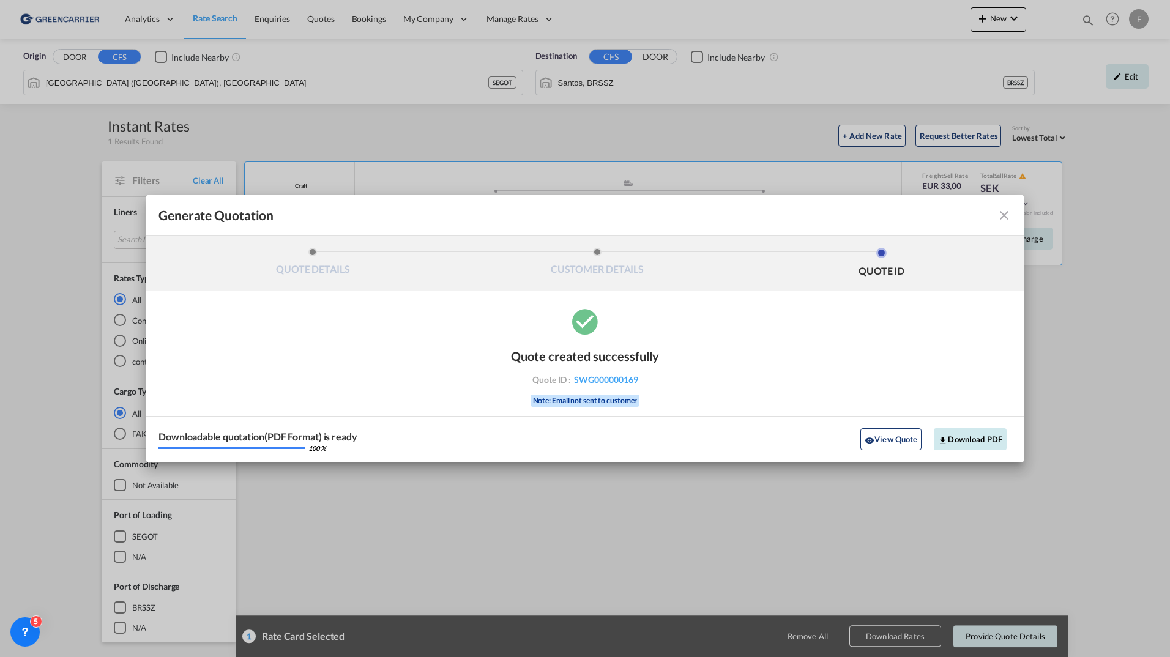
click at [965, 437] on button "Download PDF" at bounding box center [970, 439] width 73 height 22
